Goal: Book appointment/travel/reservation

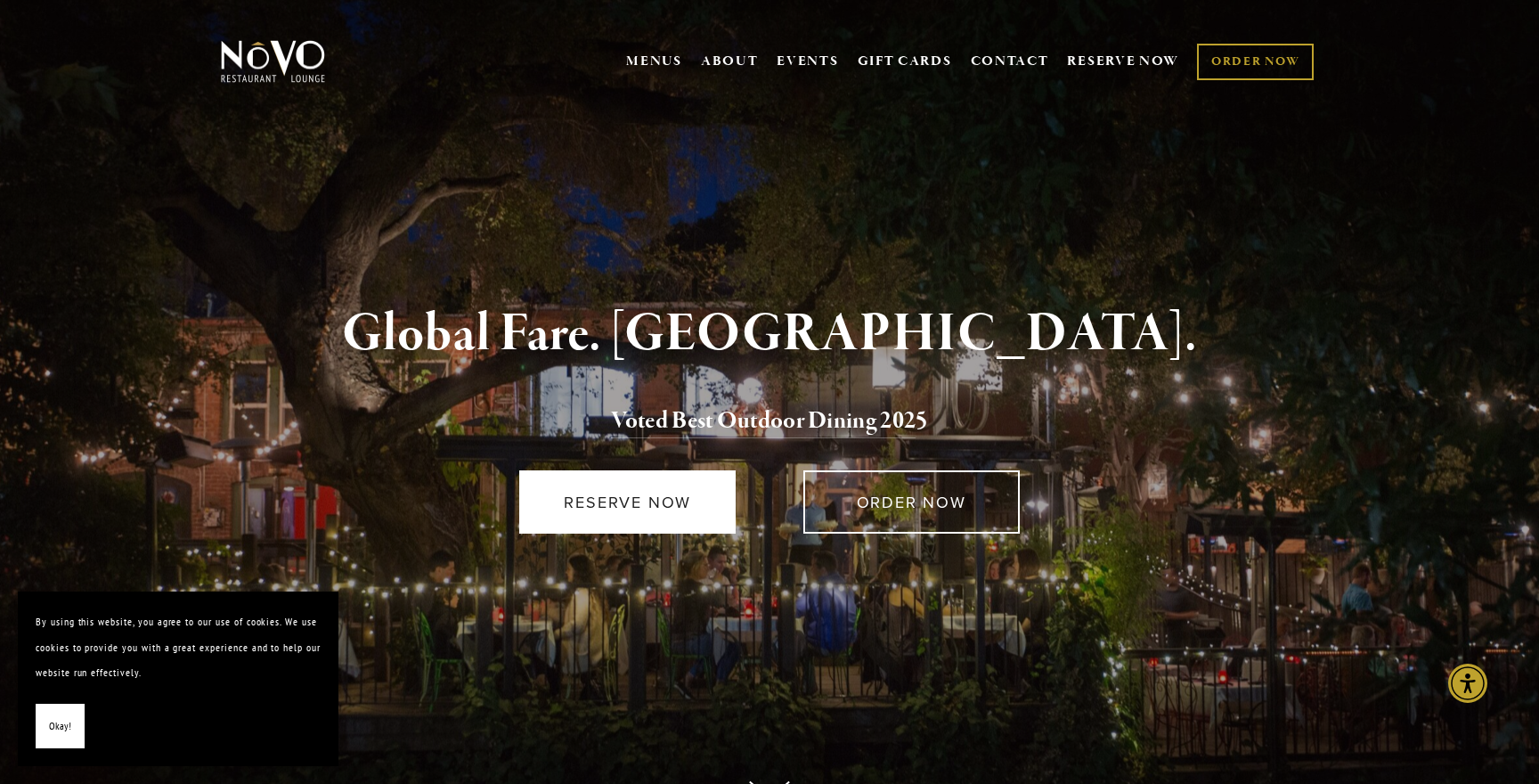
click at [696, 512] on link "RESERVE NOW" at bounding box center [628, 502] width 216 height 64
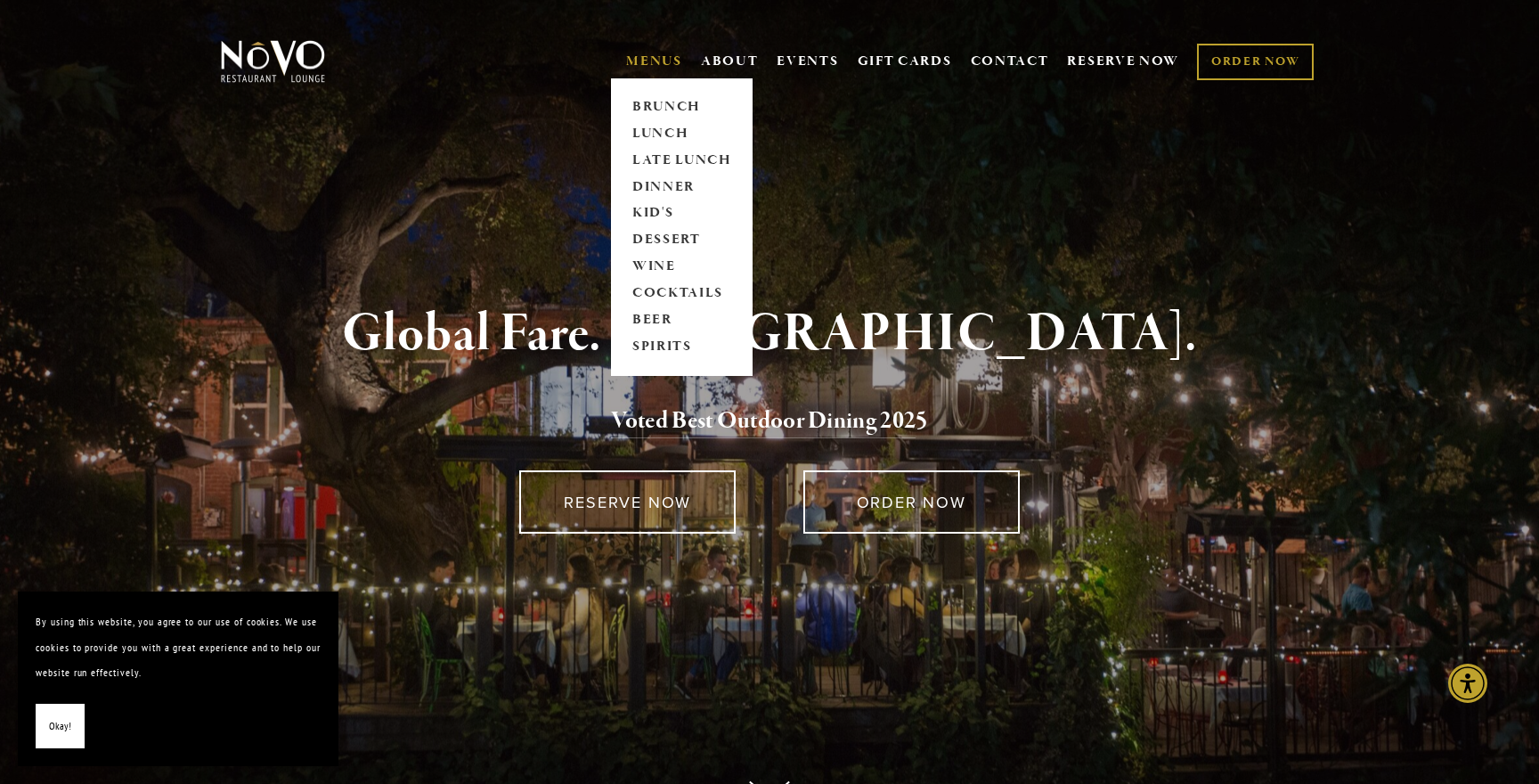
click at [650, 59] on link "MENUS" at bounding box center [654, 62] width 56 height 18
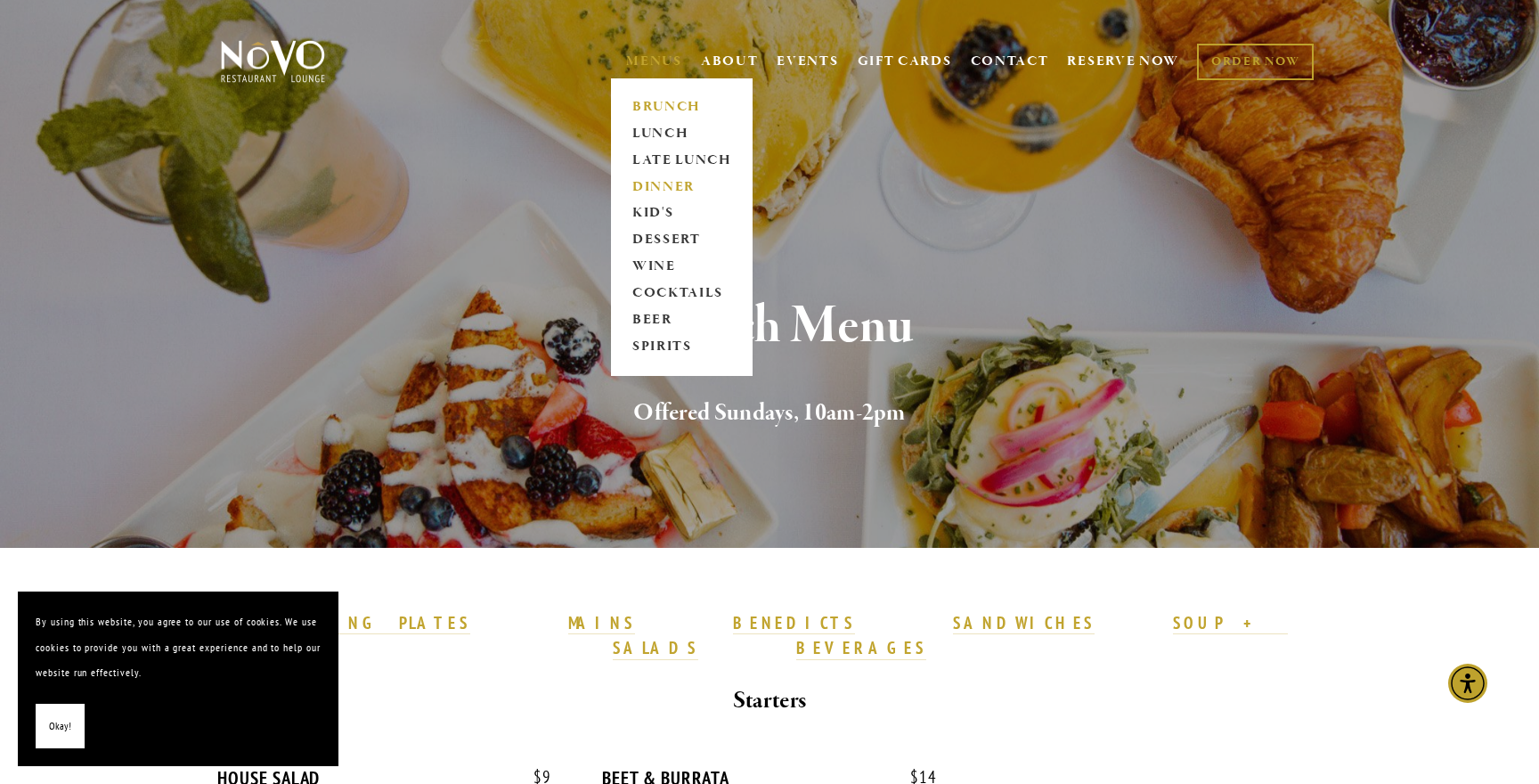
click at [645, 185] on link "DINNER" at bounding box center [681, 186] width 112 height 26
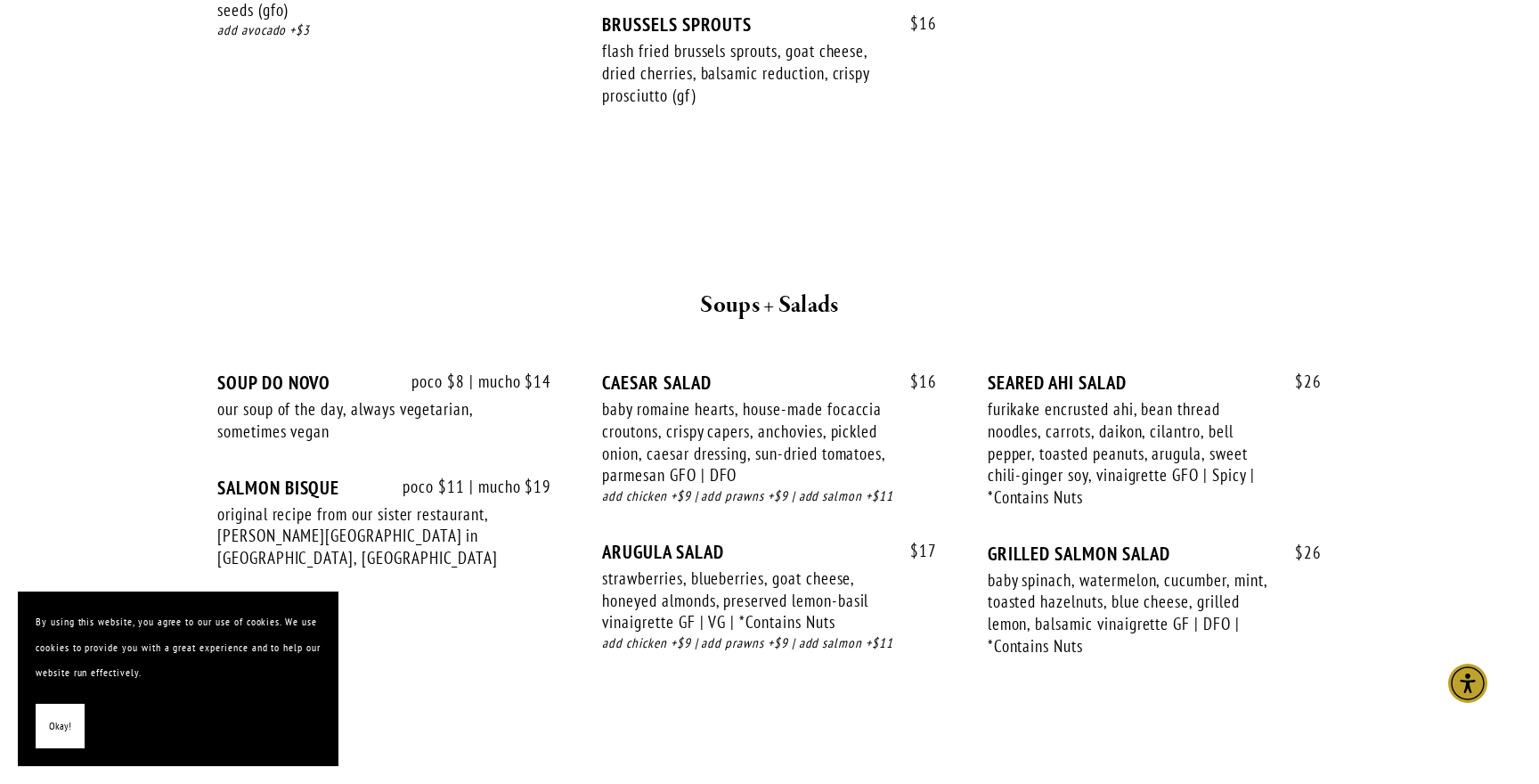
scroll to position [1694, 0]
